Goal: Transaction & Acquisition: Purchase product/service

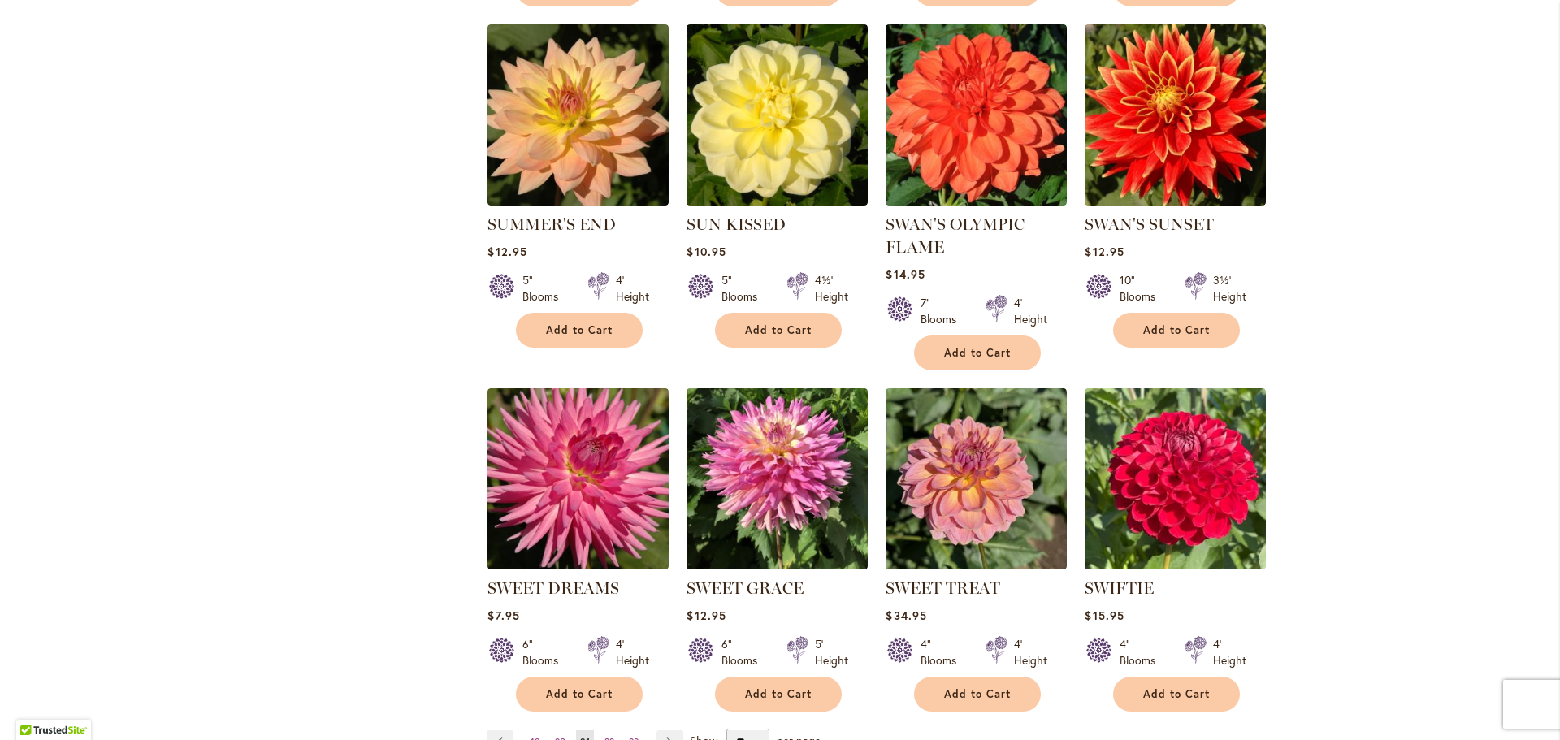
scroll to position [1543, 0]
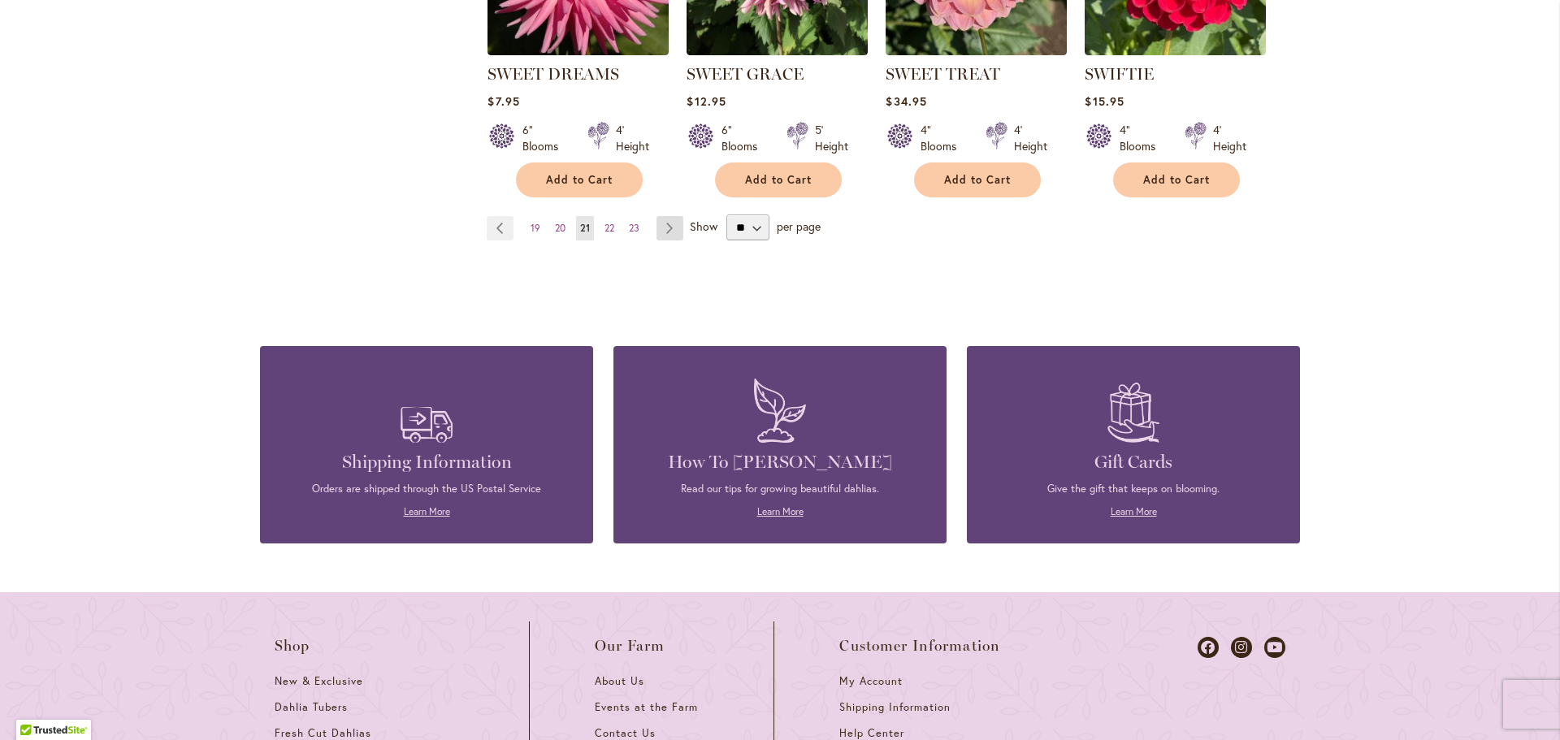
click at [672, 223] on link "Page Next" at bounding box center [669, 228] width 27 height 24
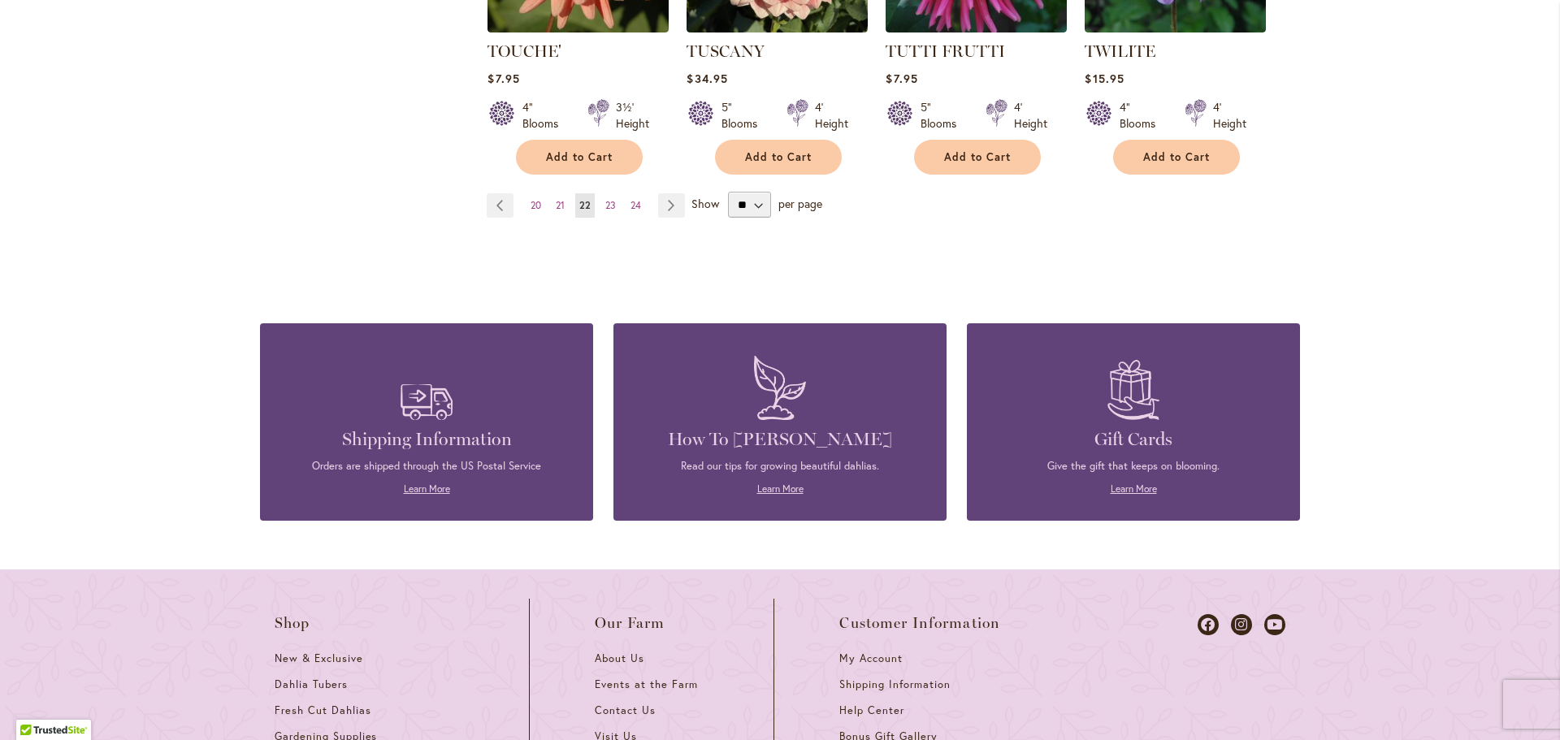
scroll to position [1029, 0]
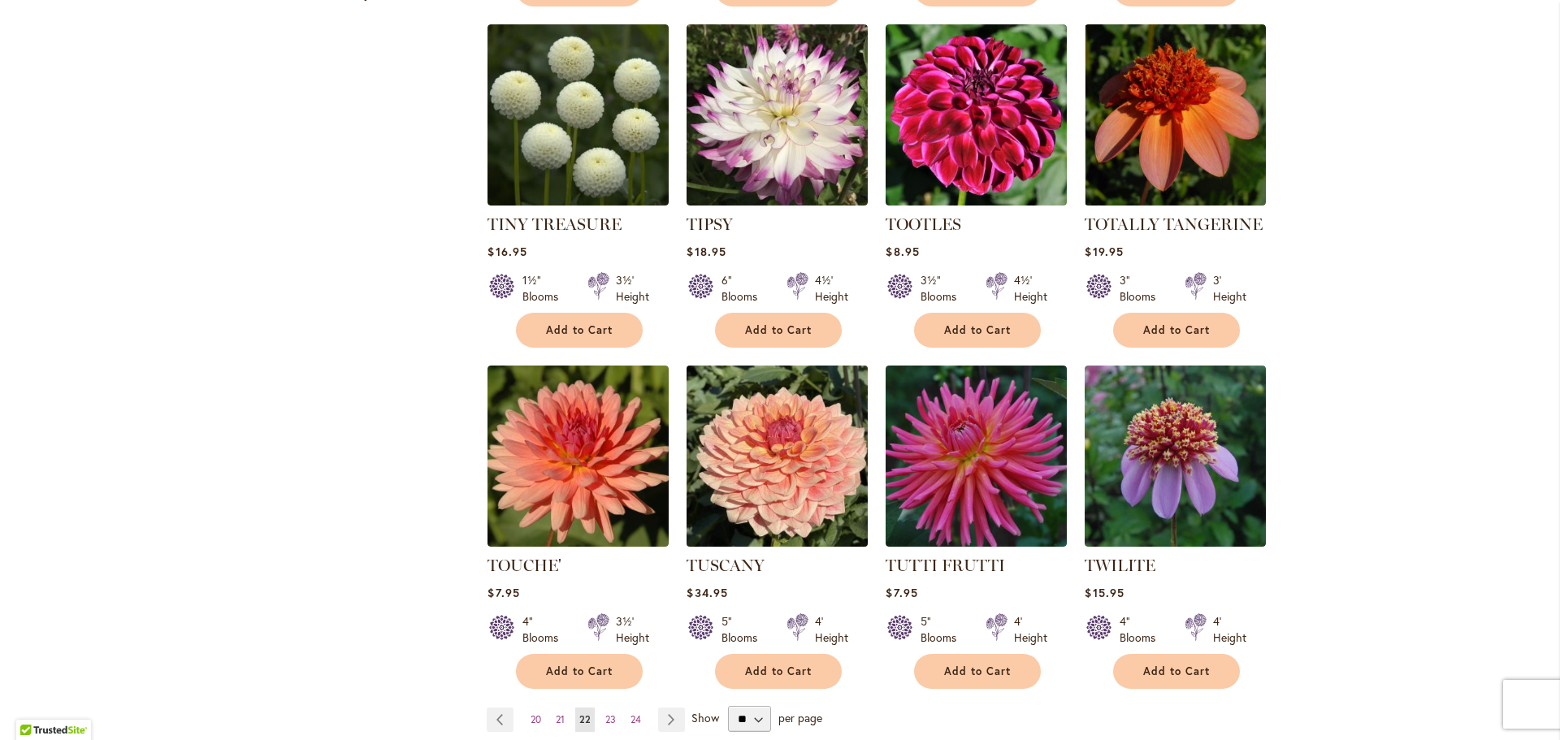
click at [803, 442] on img at bounding box center [777, 456] width 190 height 190
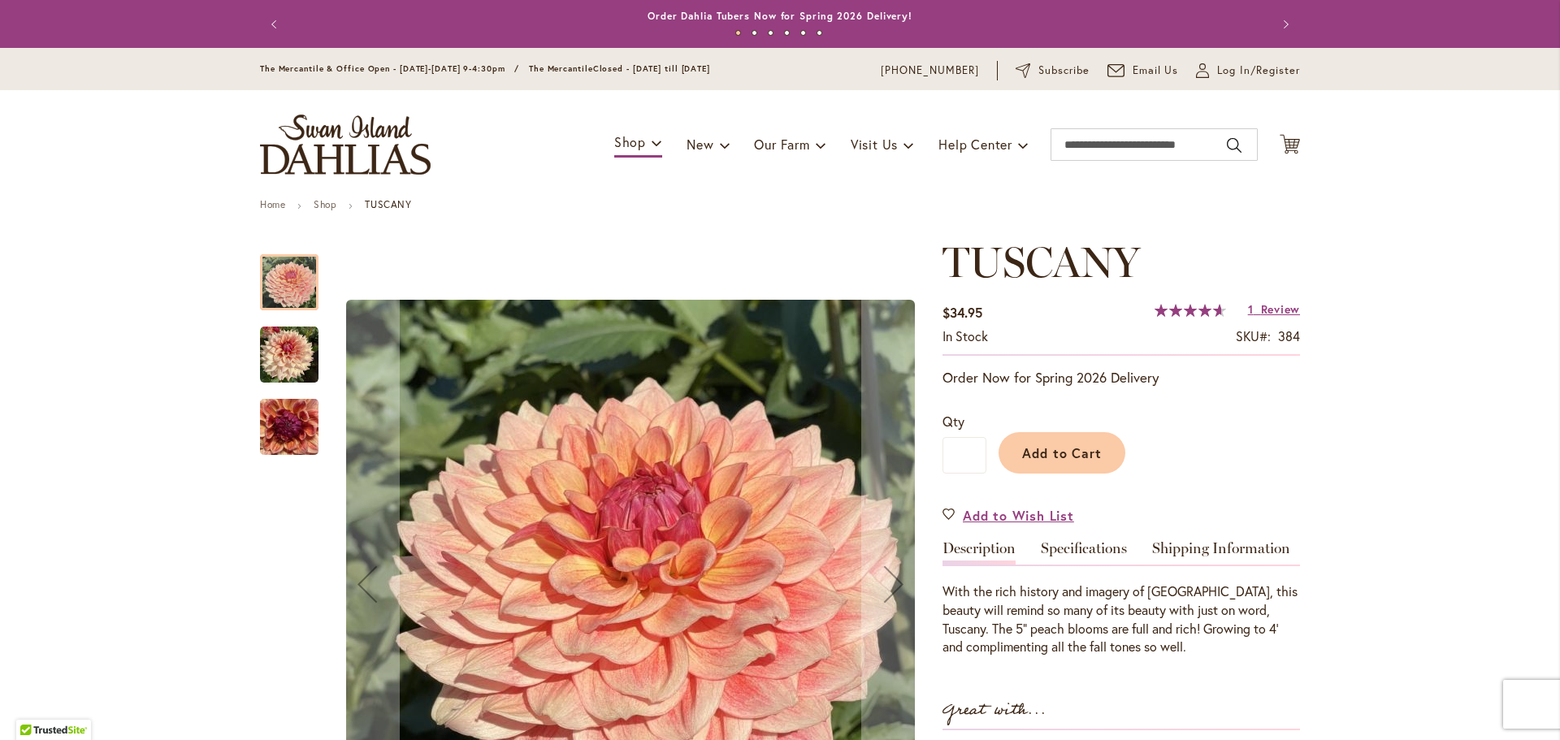
click at [299, 353] on img "TUSCANY" at bounding box center [289, 355] width 58 height 58
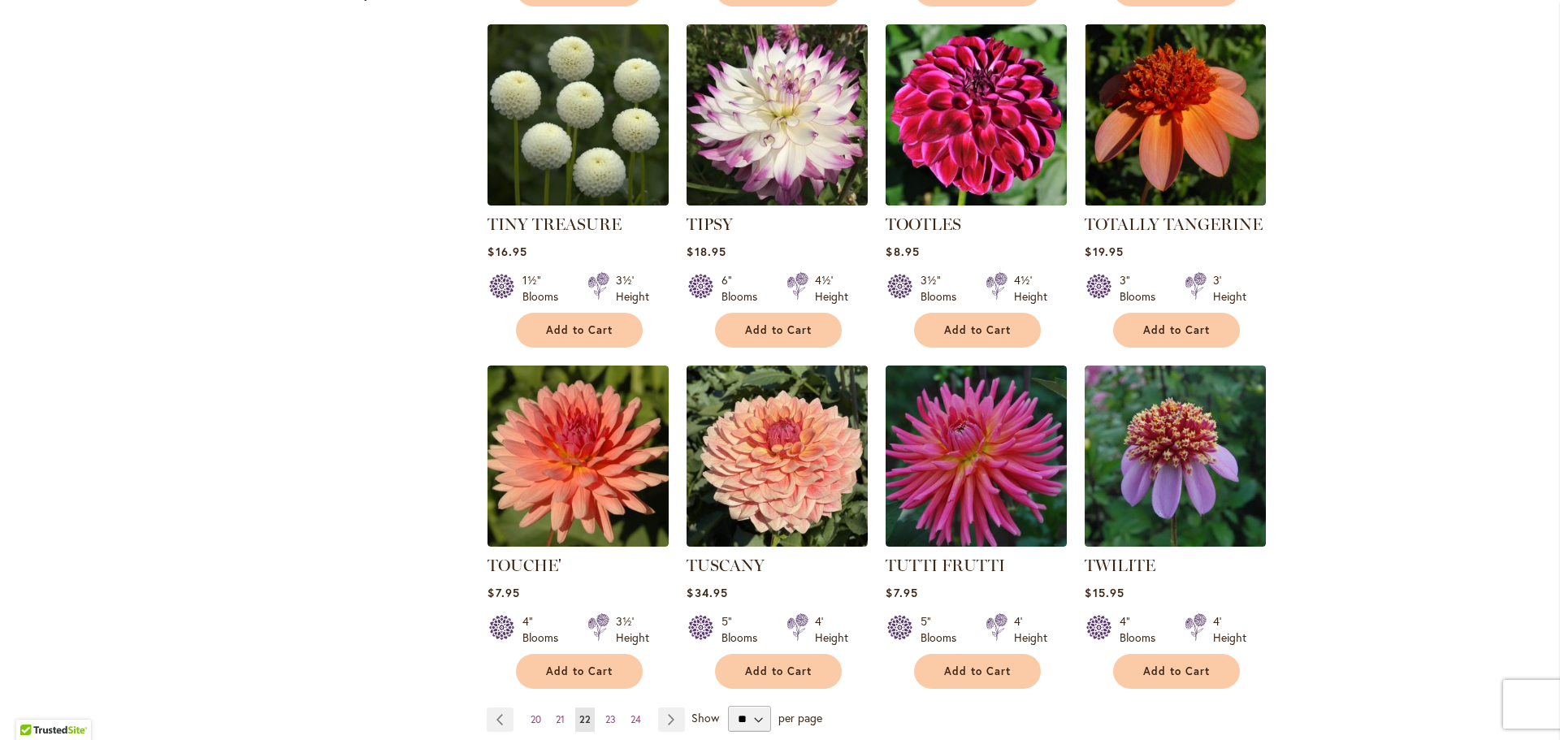
scroll to position [1543, 0]
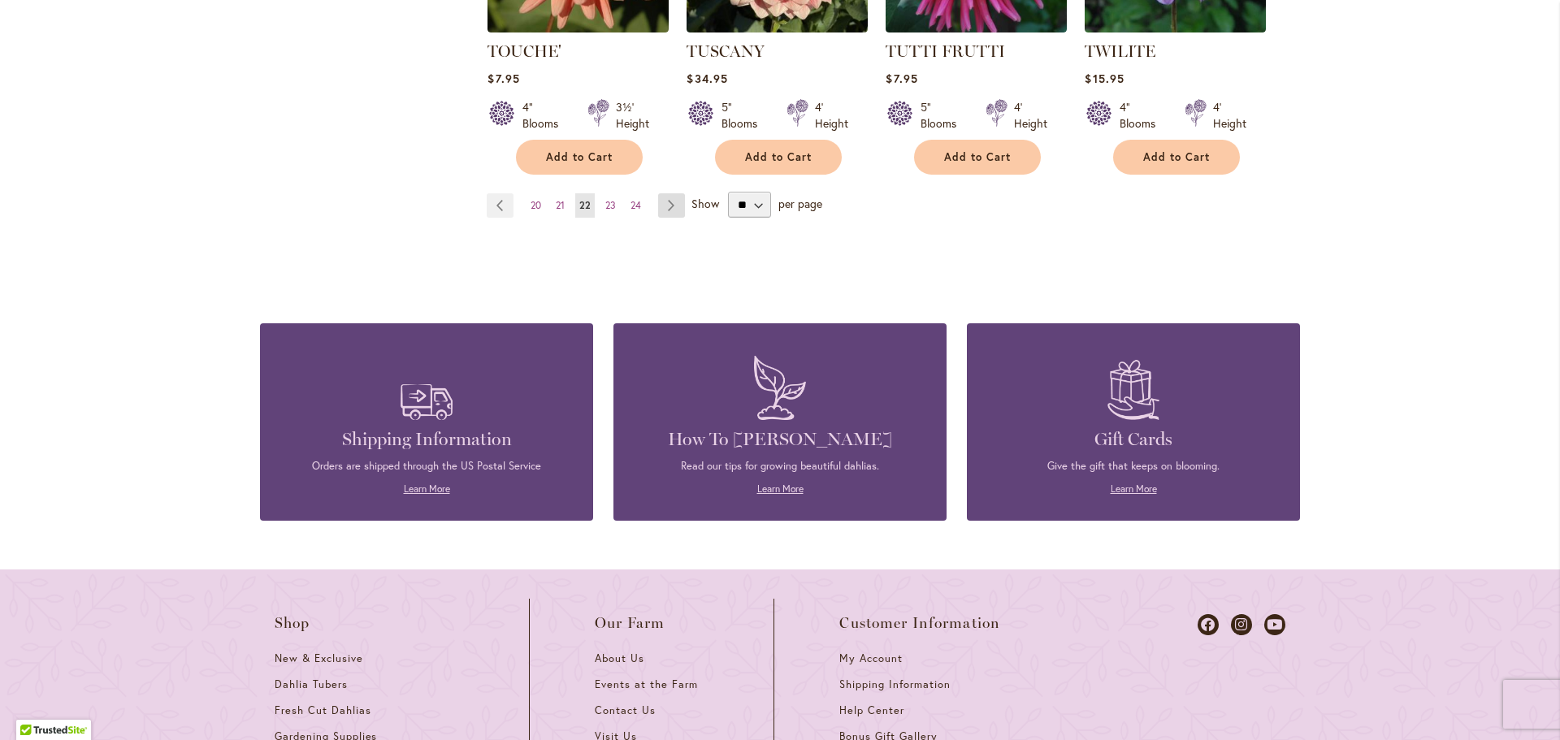
click at [664, 203] on link "Page Next" at bounding box center [671, 205] width 27 height 24
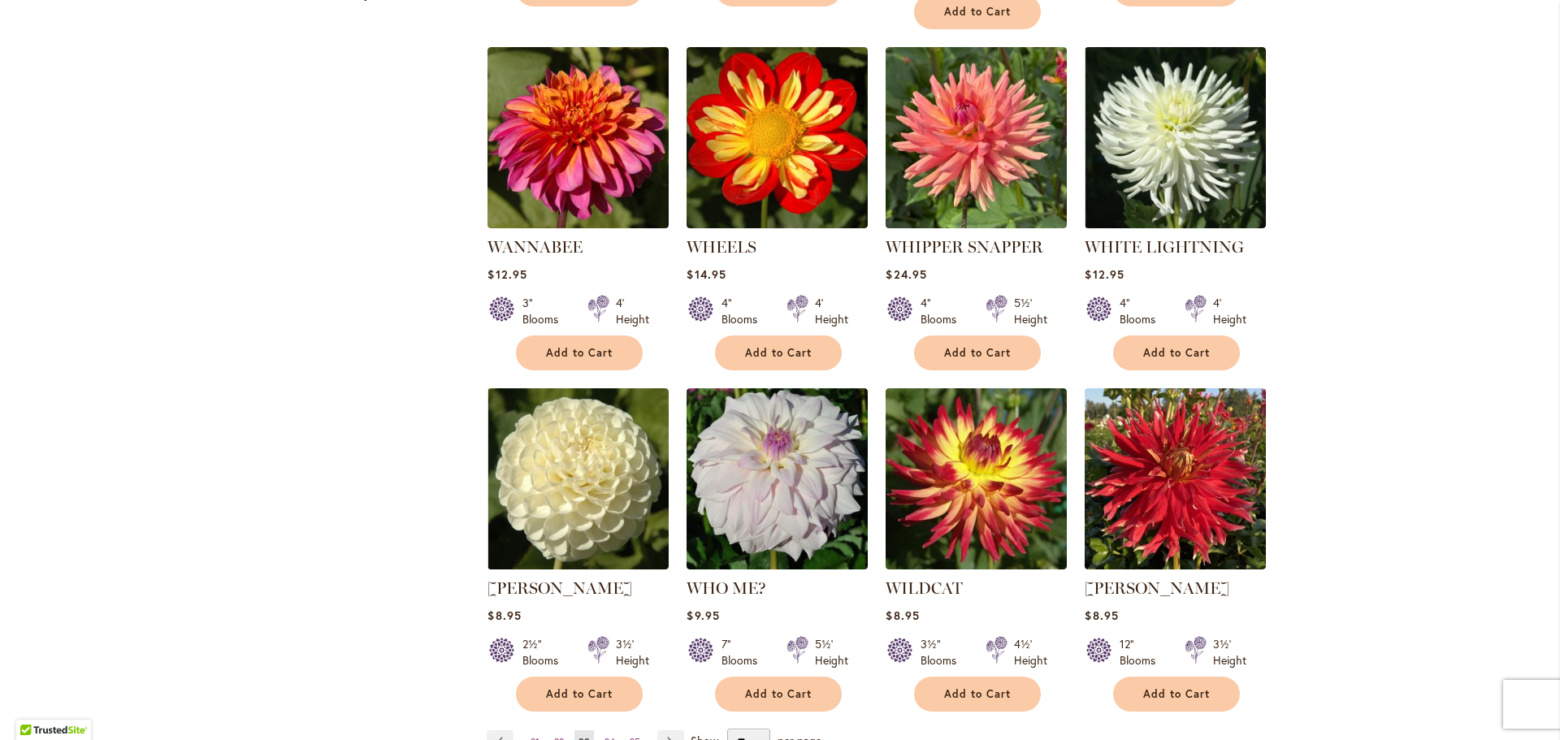
scroll to position [1543, 0]
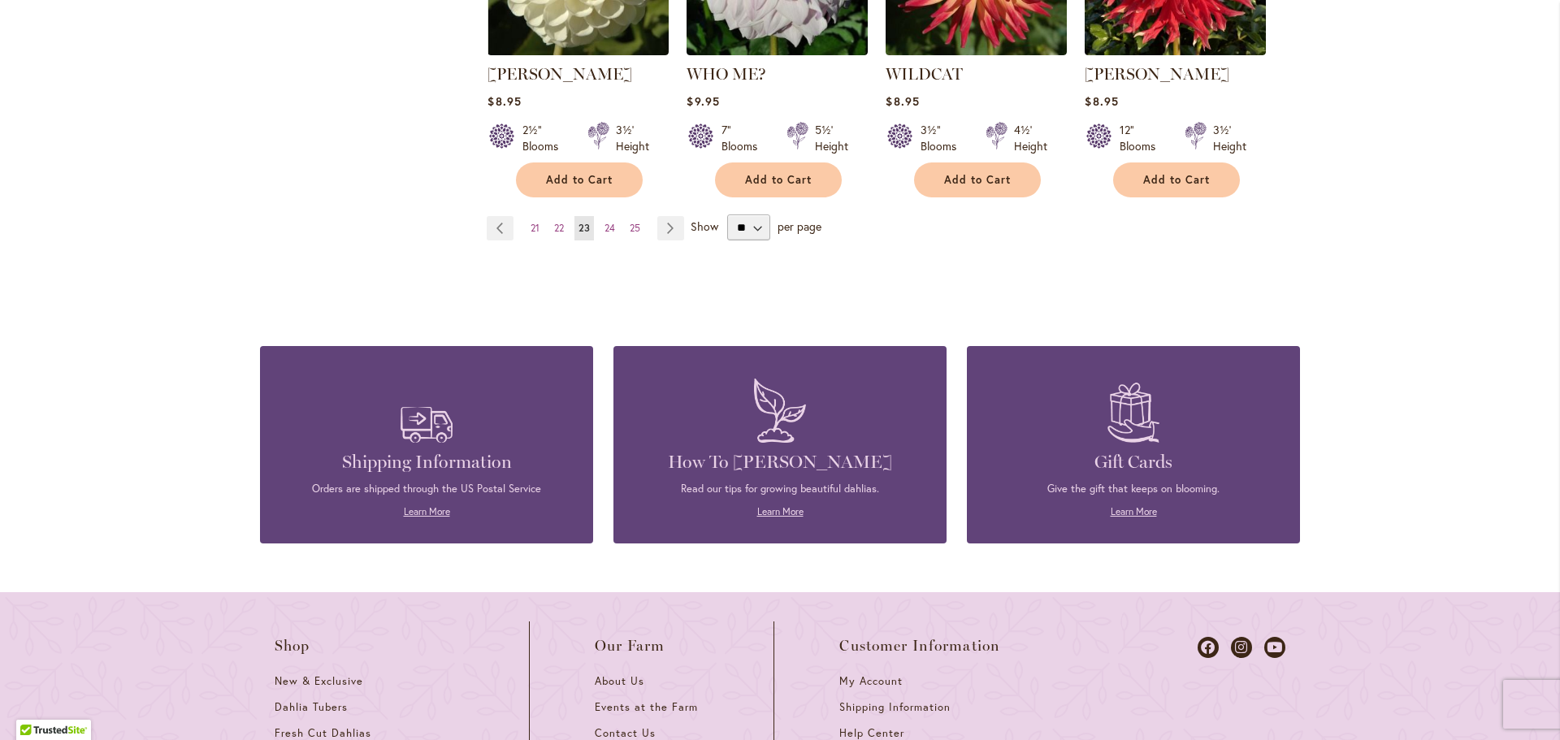
click at [694, 218] on span "Show" at bounding box center [704, 225] width 28 height 15
click at [727, 214] on select "** ** ** **" at bounding box center [748, 227] width 43 height 26
click at [604, 222] on span "24" at bounding box center [609, 228] width 11 height 12
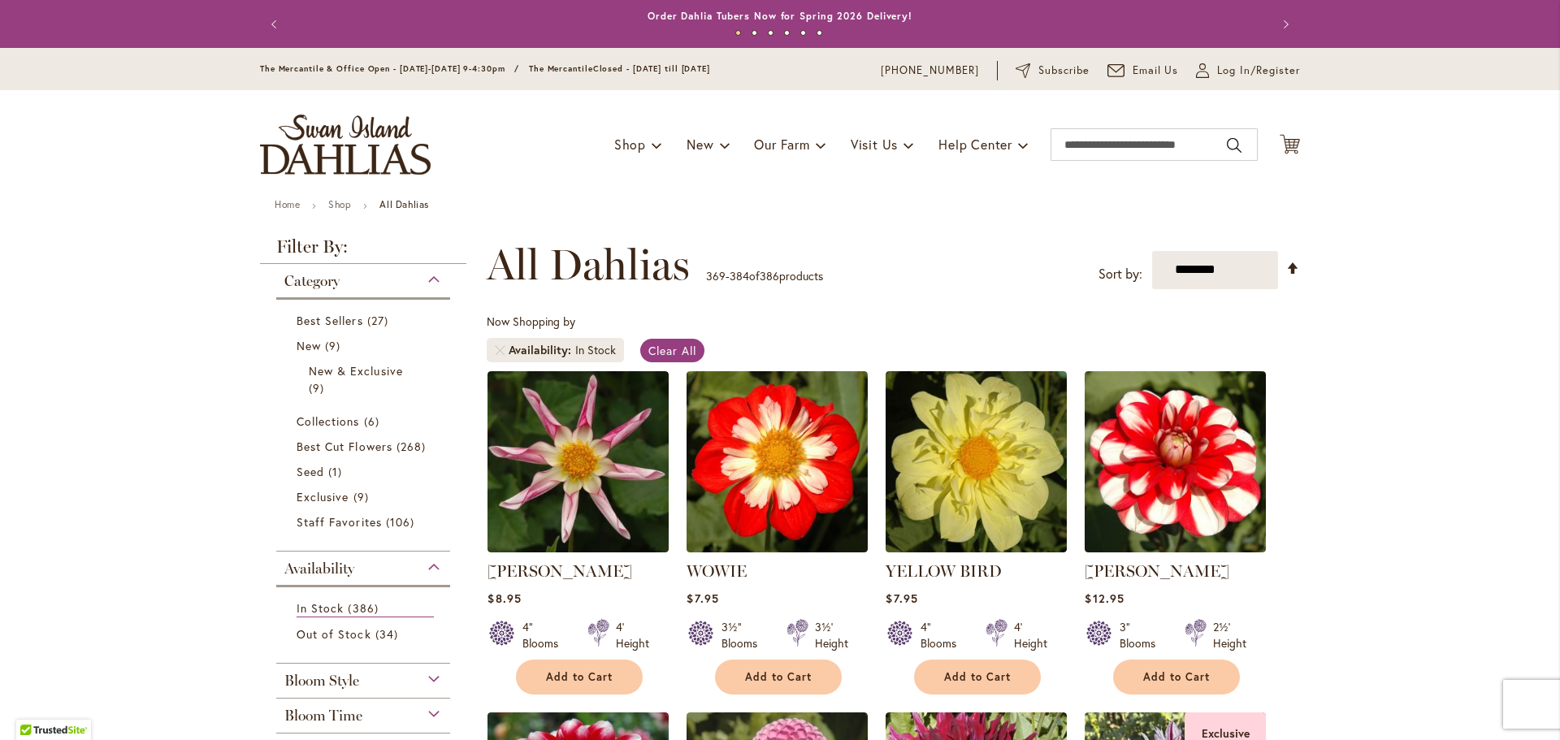
scroll to position [514, 0]
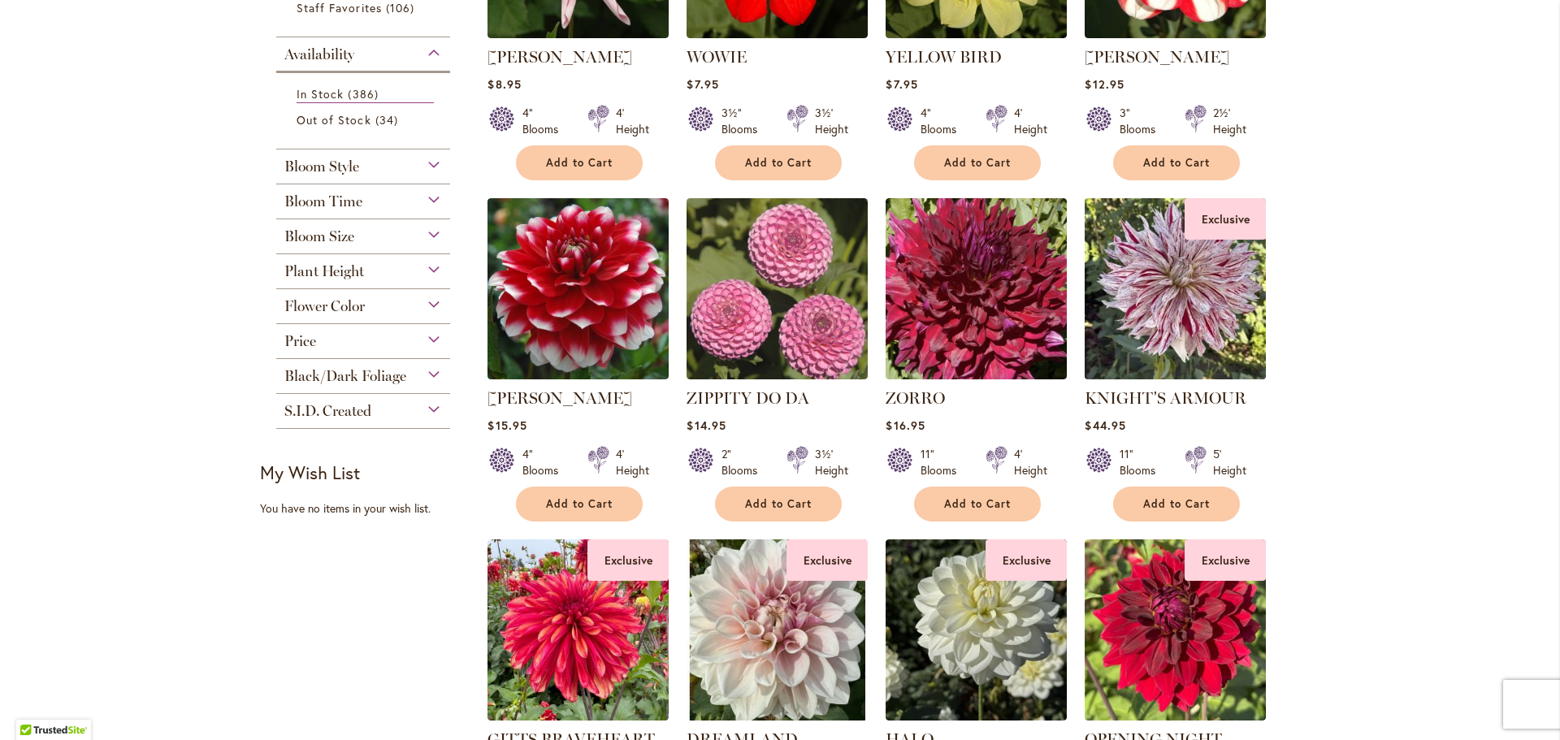
click at [1161, 303] on img at bounding box center [1175, 288] width 190 height 190
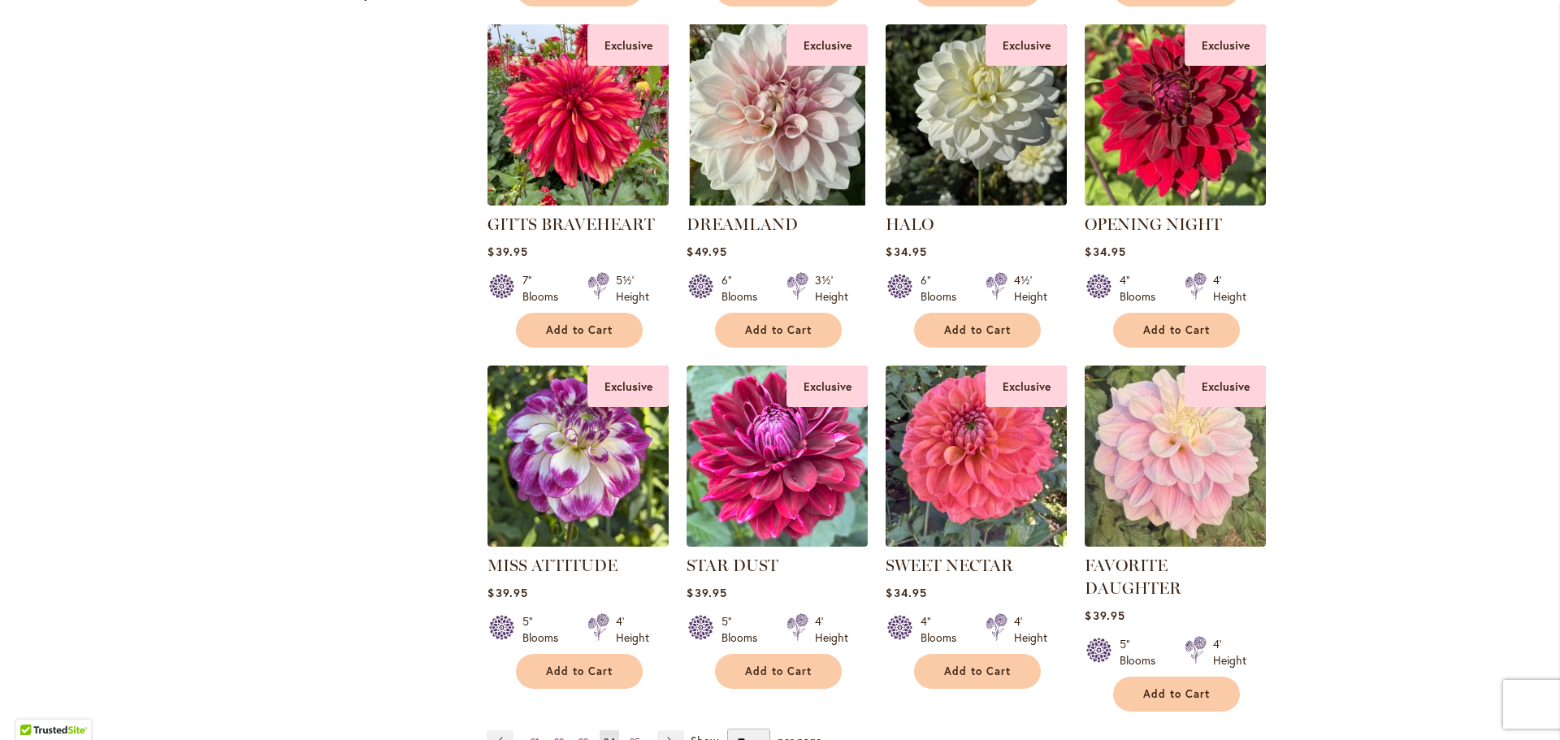
scroll to position [1543, 0]
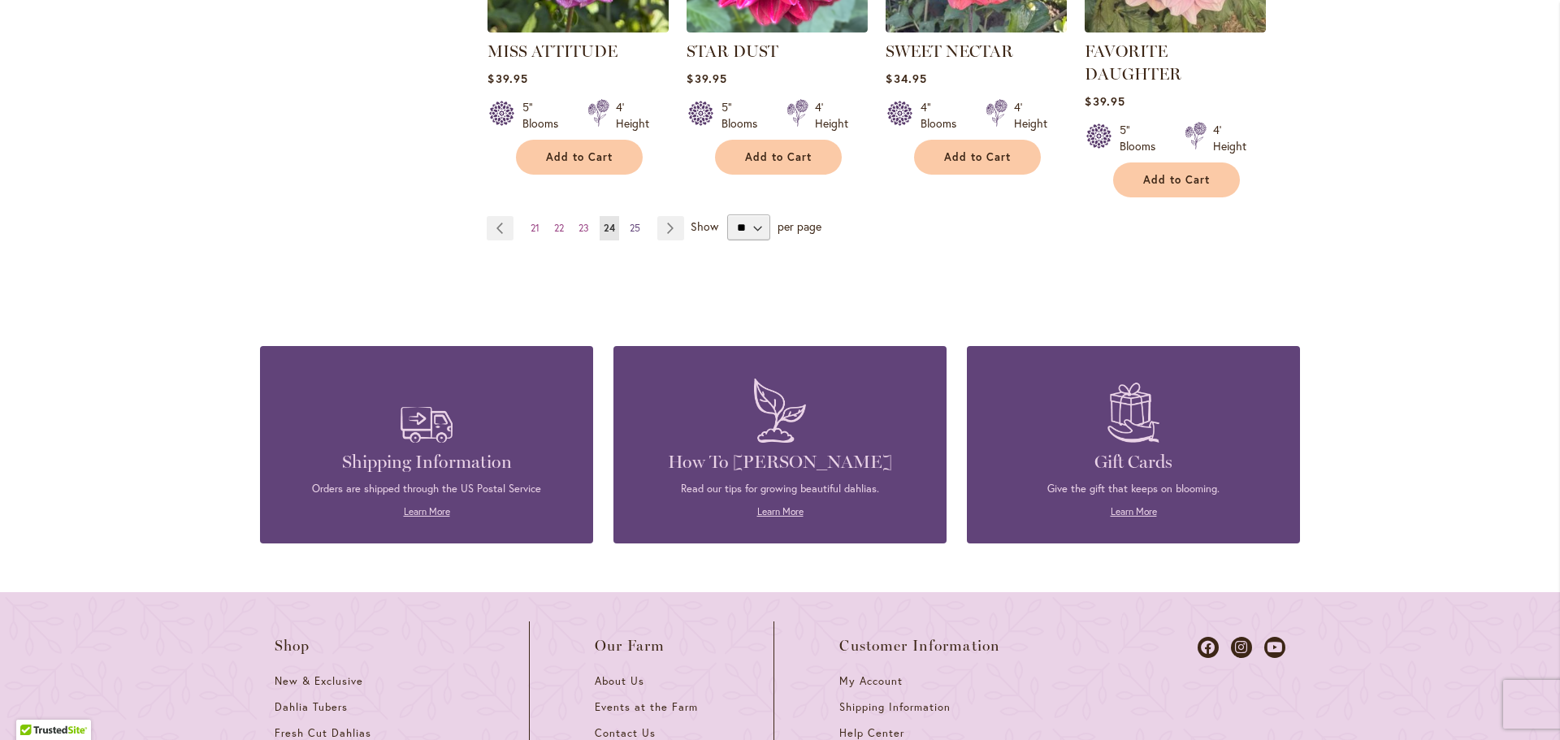
click at [632, 222] on span "25" at bounding box center [634, 228] width 11 height 12
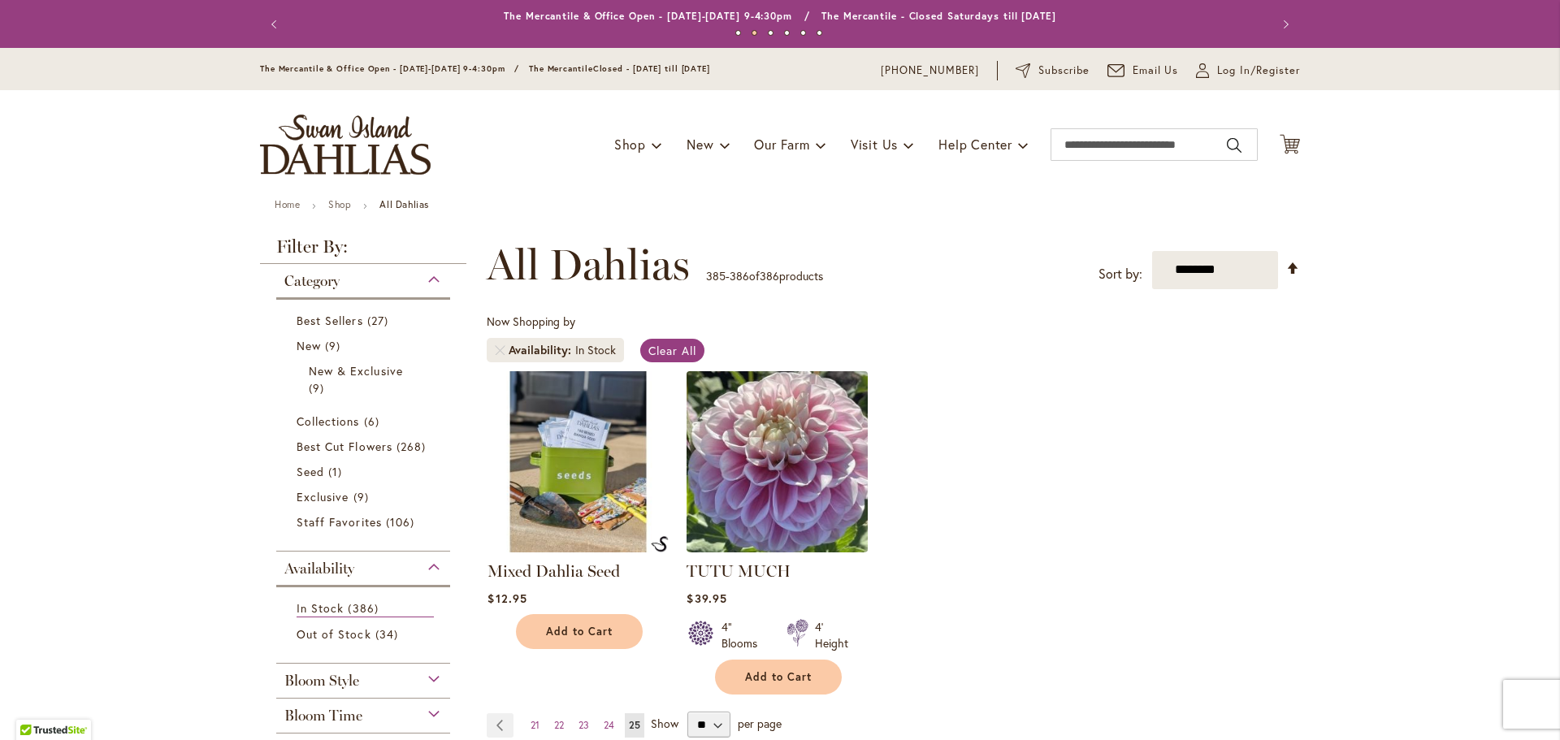
click at [828, 484] on img at bounding box center [777, 461] width 190 height 190
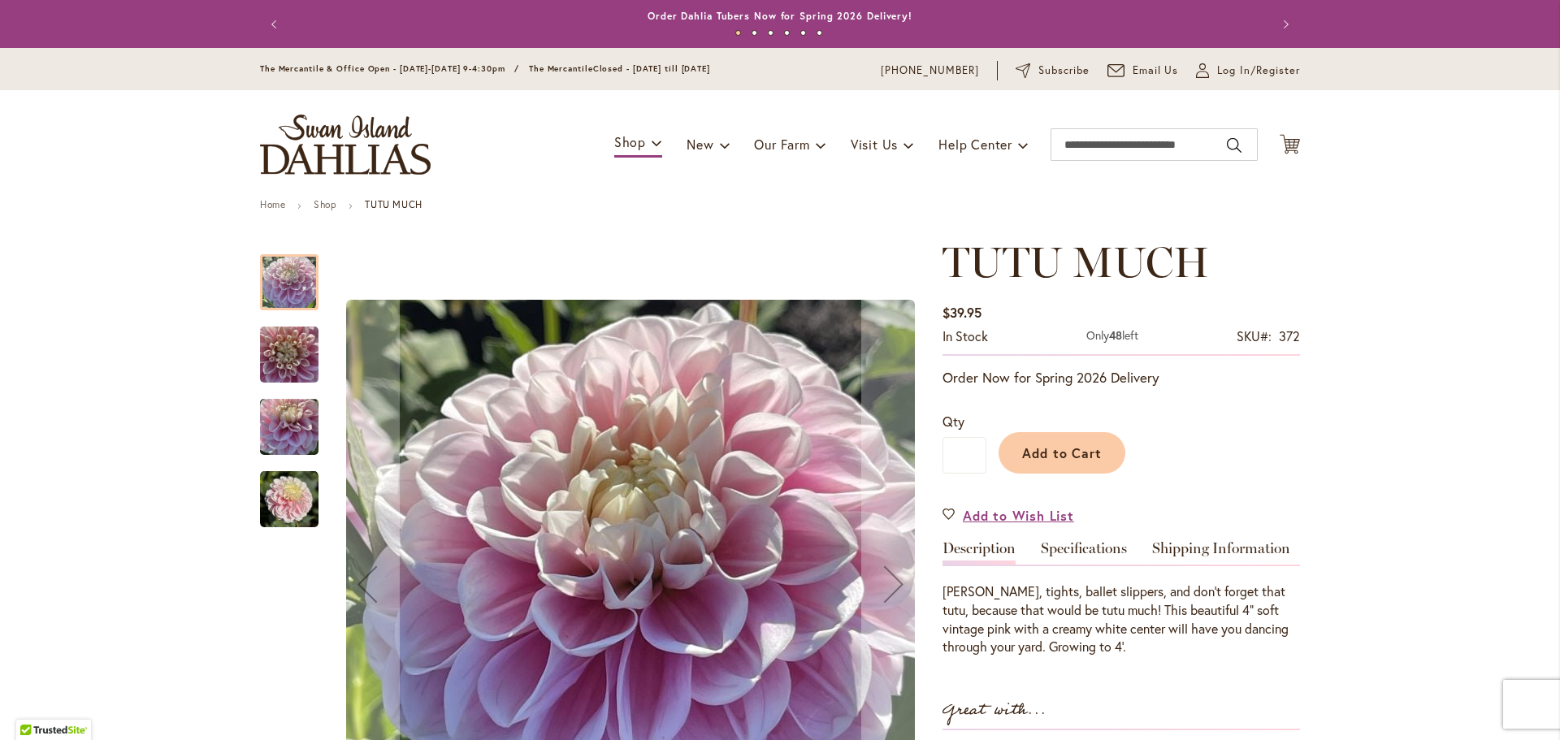
click at [267, 356] on img "TUTU MUCH" at bounding box center [289, 355] width 58 height 78
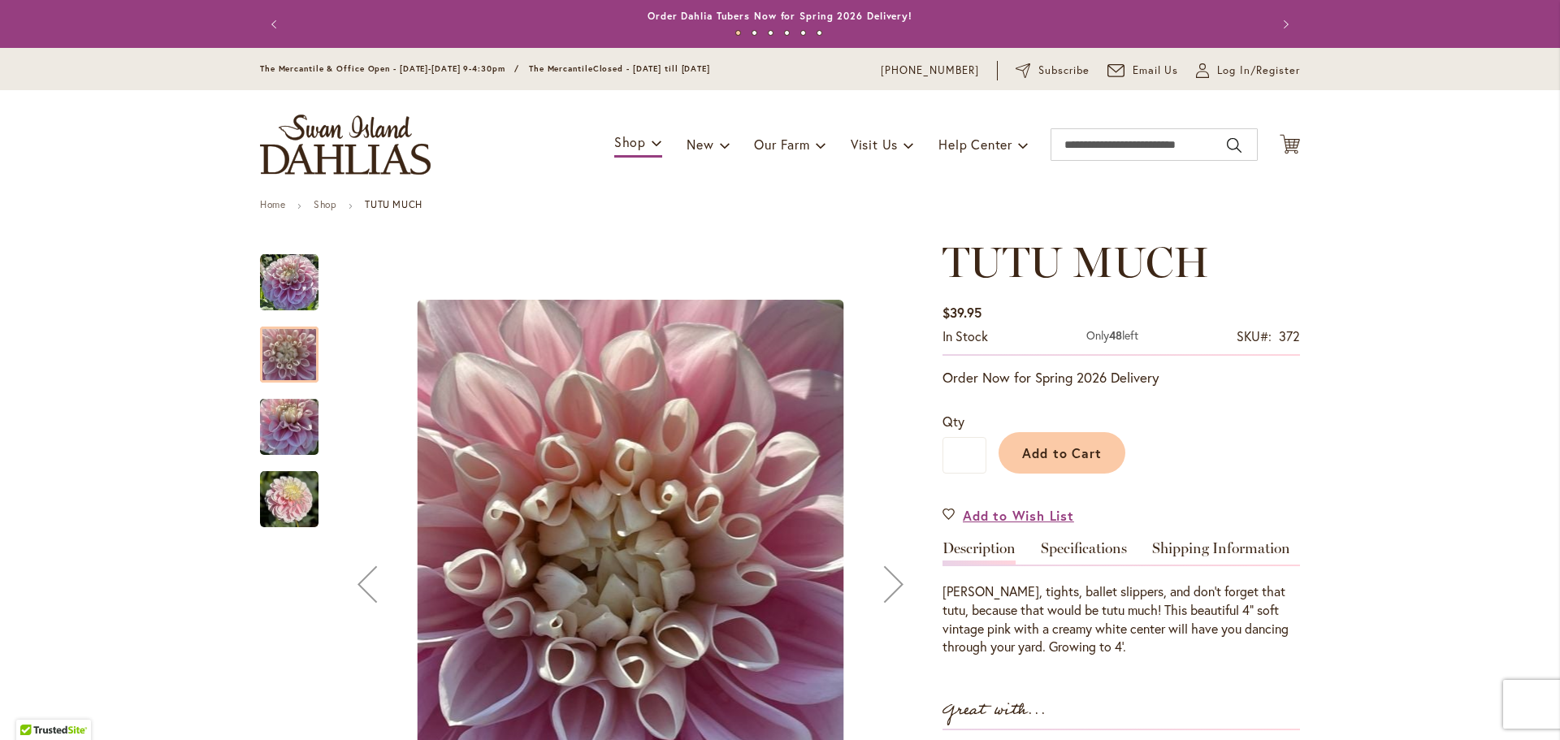
click at [275, 405] on img "TUTU MUCH" at bounding box center [289, 427] width 58 height 78
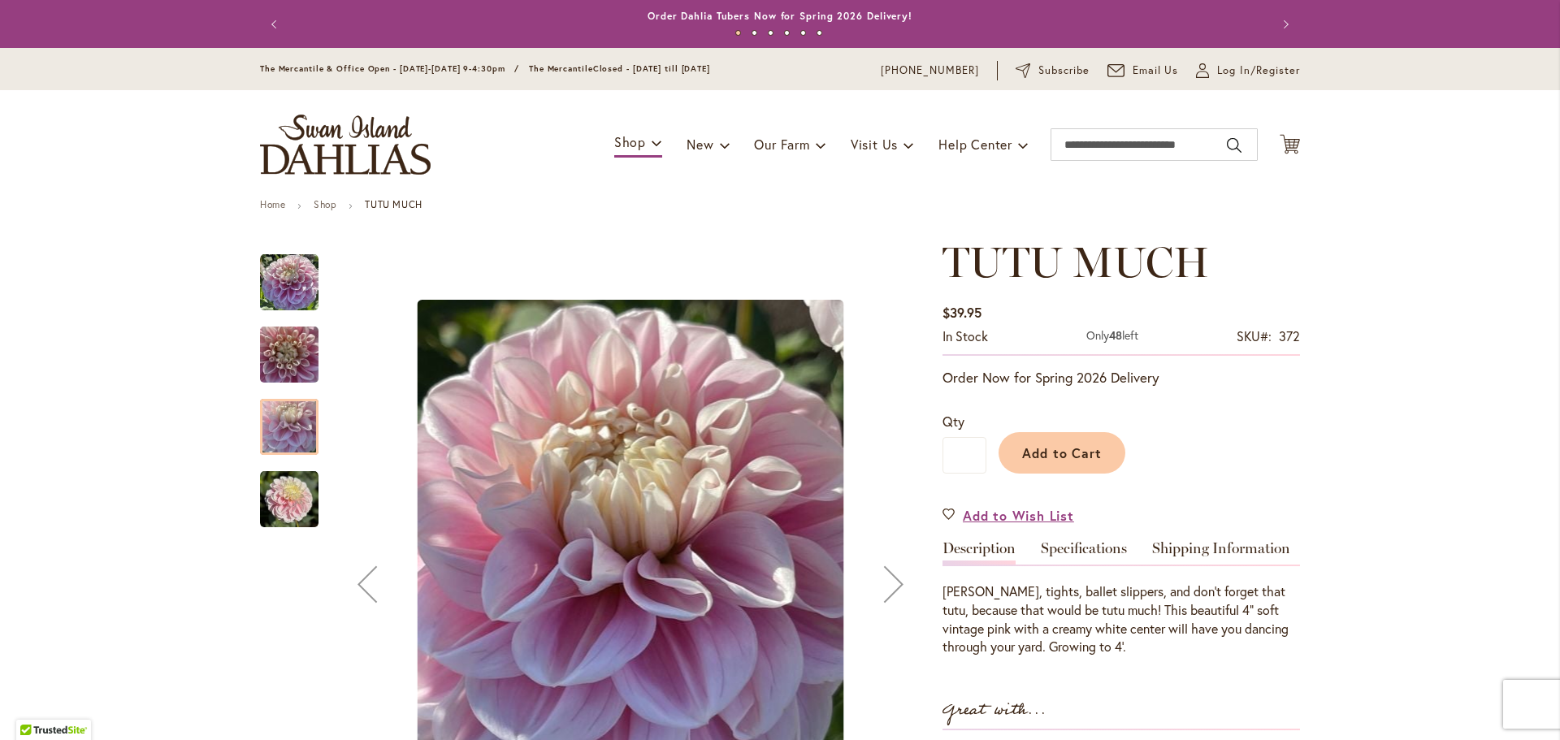
click at [277, 514] on img "TUTU MUCH" at bounding box center [289, 499] width 58 height 58
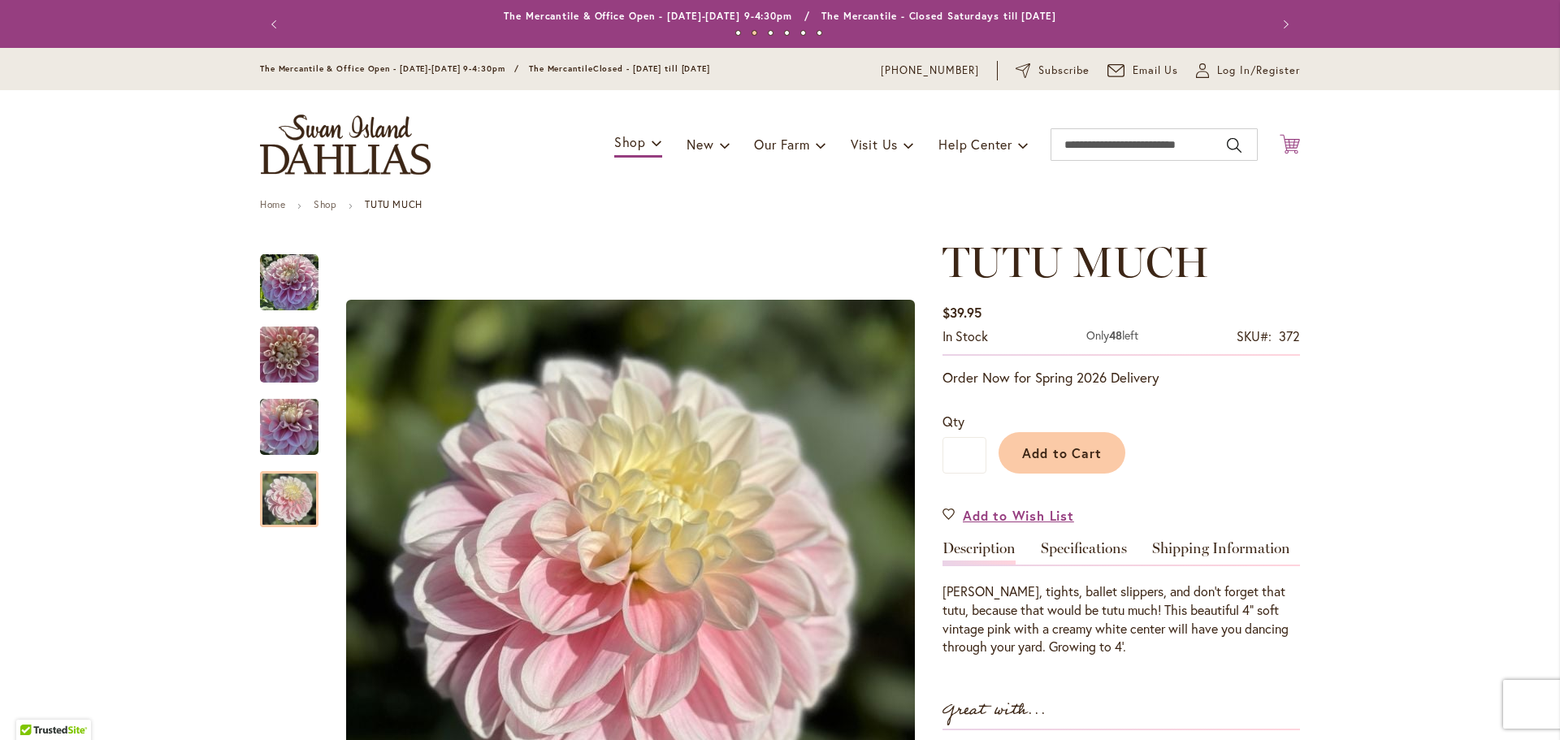
click at [1284, 150] on icon "Cart .cls-1 { fill: #231f20; }" at bounding box center [1289, 144] width 20 height 20
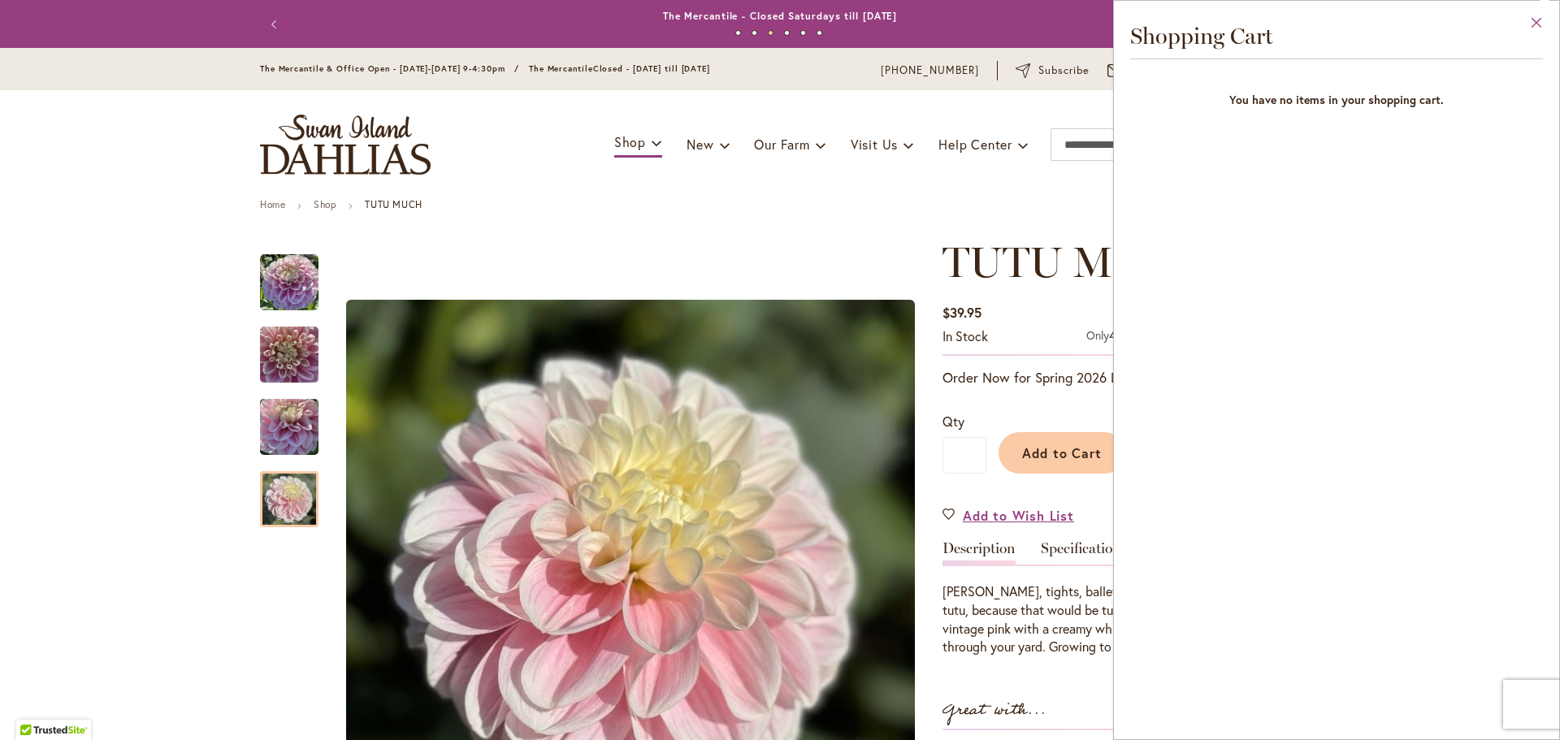
click at [1535, 15] on button "Close" at bounding box center [1536, 26] width 45 height 51
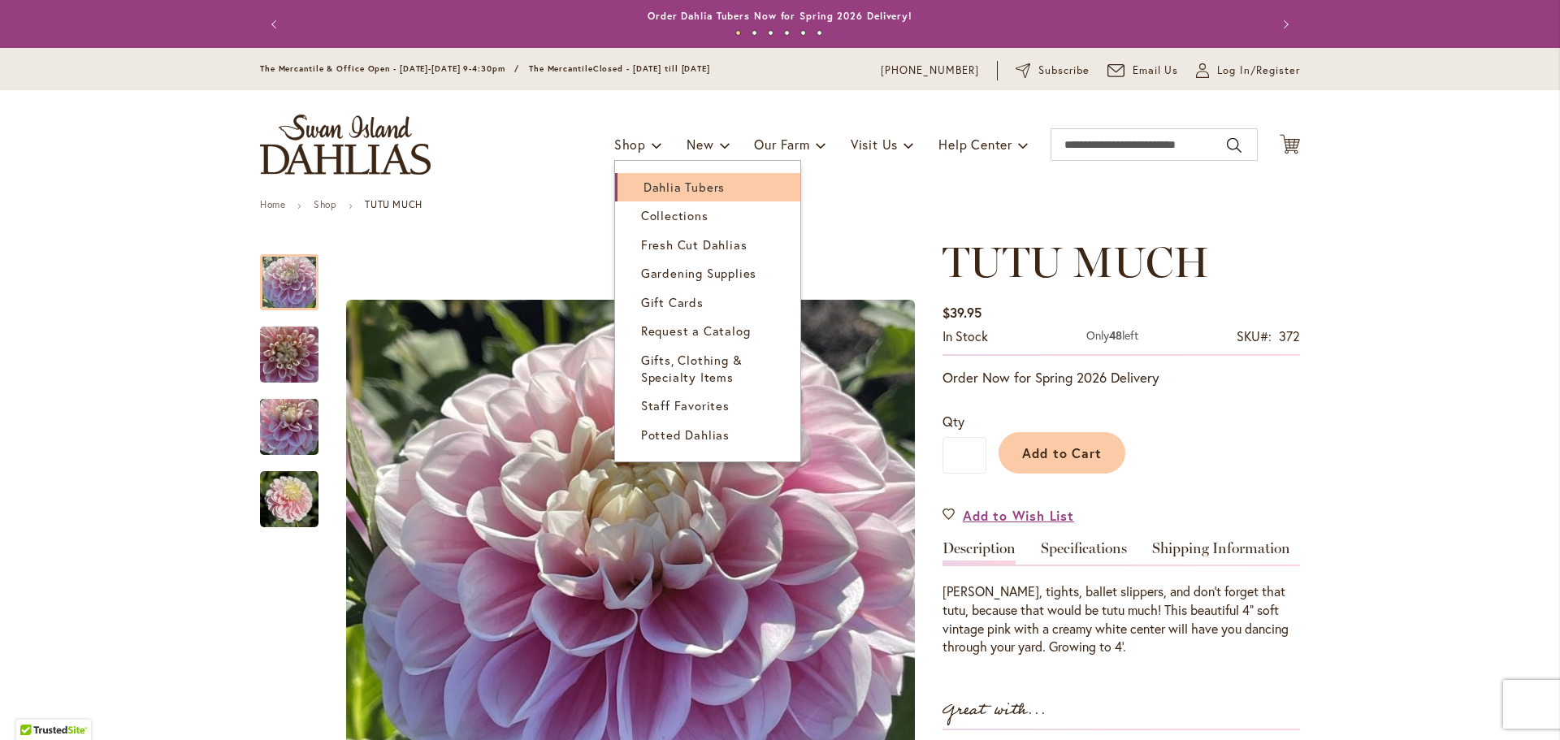
click at [643, 187] on span "Dahlia Tubers" at bounding box center [683, 187] width 81 height 16
